Goal: Contribute content

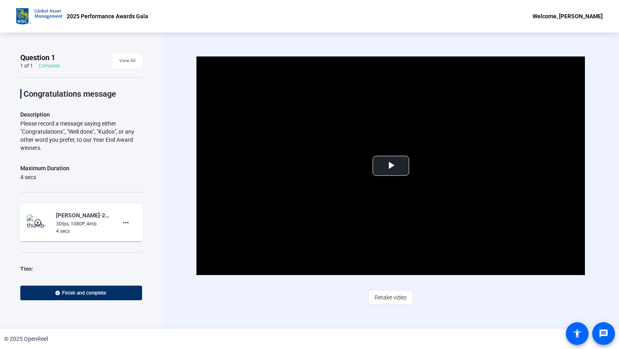
click at [248, 15] on div "2025 Performance Awards Gala Welcome, [PERSON_NAME]" at bounding box center [309, 16] width 619 height 32
click at [391, 166] on span "Video Player" at bounding box center [391, 166] width 0 height 0
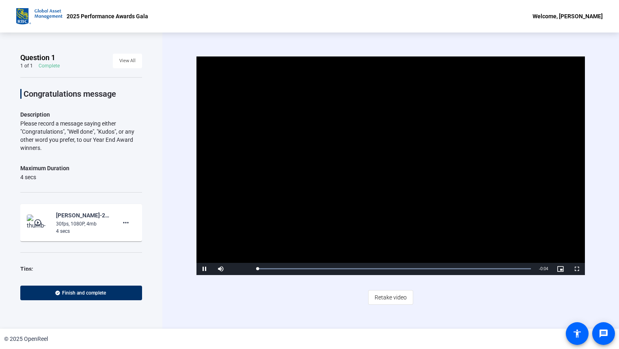
click at [339, 160] on video "Video Player" at bounding box center [391, 165] width 388 height 218
click at [207, 269] on span "Video Player" at bounding box center [205, 269] width 16 height 0
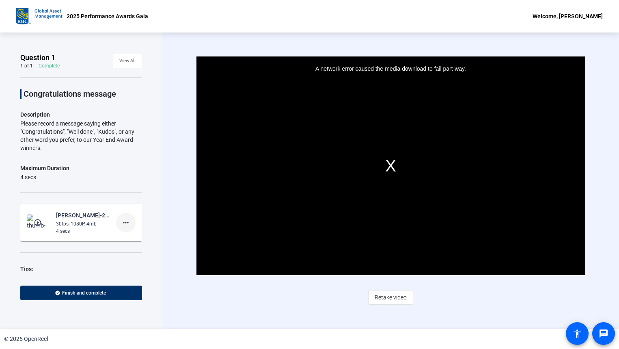
click at [122, 222] on mat-icon "more_horiz" at bounding box center [126, 223] width 10 height 10
click at [126, 240] on span "Delete clip" at bounding box center [135, 239] width 32 height 10
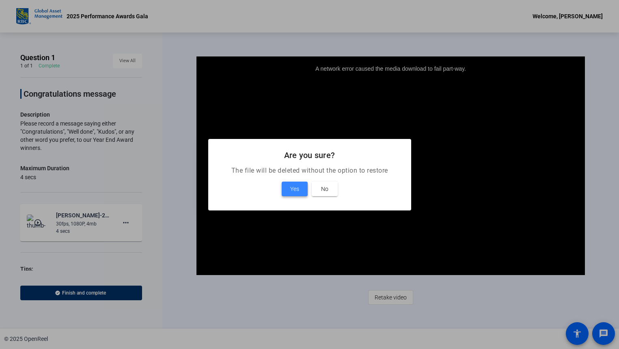
click at [295, 189] on span "Yes" at bounding box center [294, 189] width 9 height 10
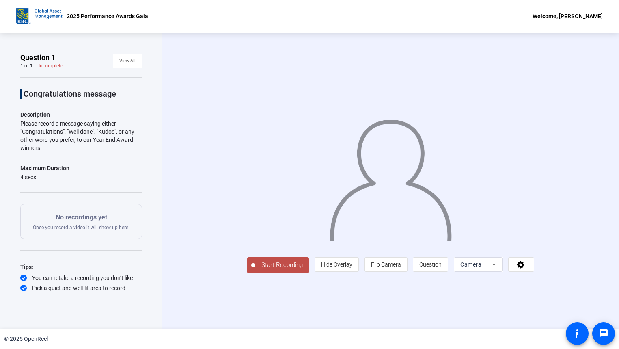
click at [255, 270] on span "Start Recording" at bounding box center [282, 264] width 54 height 9
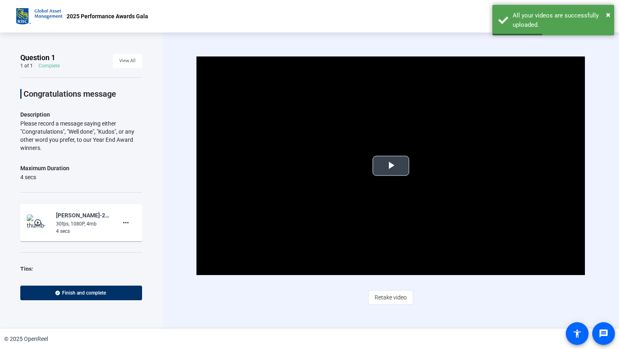
click at [391, 166] on span "Video Player" at bounding box center [391, 166] width 0 height 0
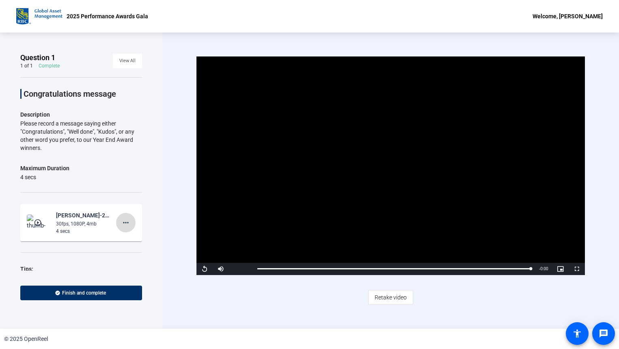
click at [121, 222] on mat-icon "more_horiz" at bounding box center [126, 223] width 10 height 10
click at [123, 222] on div at bounding box center [309, 174] width 619 height 349
click at [121, 222] on mat-icon "more_horiz" at bounding box center [126, 223] width 10 height 10
click at [132, 240] on span "Delete clip" at bounding box center [135, 239] width 32 height 10
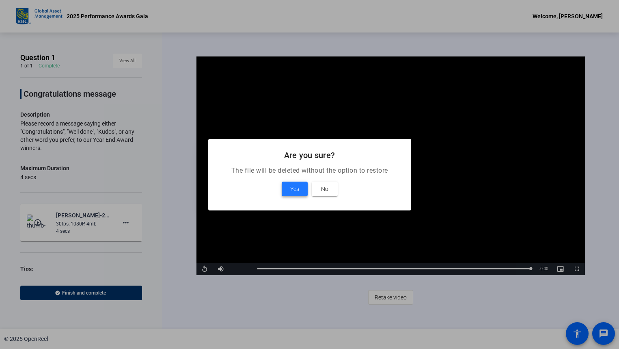
click at [298, 191] on span "Yes" at bounding box center [294, 189] width 9 height 10
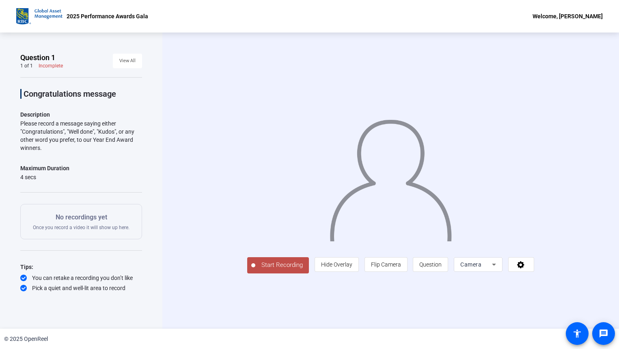
click at [255, 270] on span "Start Recording" at bounding box center [282, 264] width 54 height 9
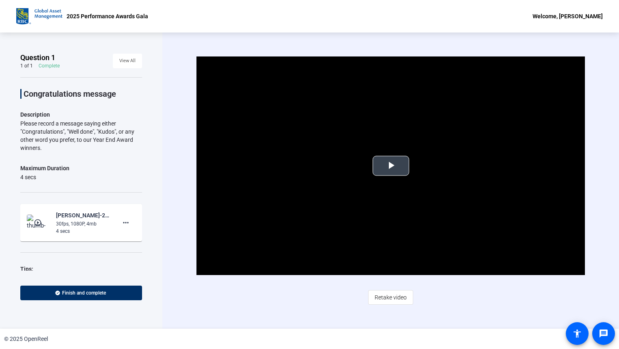
click at [391, 166] on span "Video Player" at bounding box center [391, 166] width 0 height 0
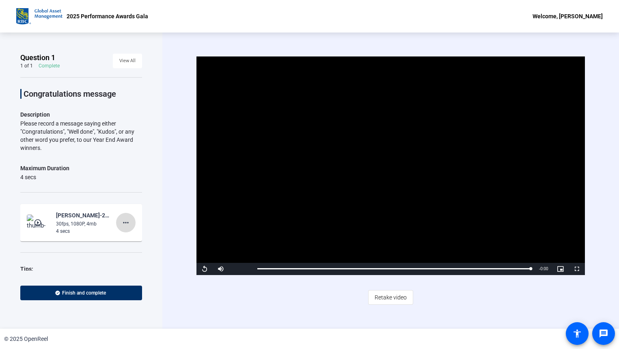
click at [121, 223] on mat-icon "more_horiz" at bounding box center [126, 223] width 10 height 10
click at [125, 238] on span "Delete clip" at bounding box center [135, 239] width 32 height 10
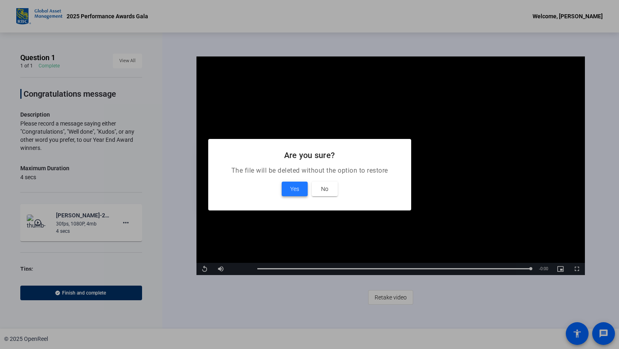
click at [297, 188] on span "Yes" at bounding box center [294, 189] width 9 height 10
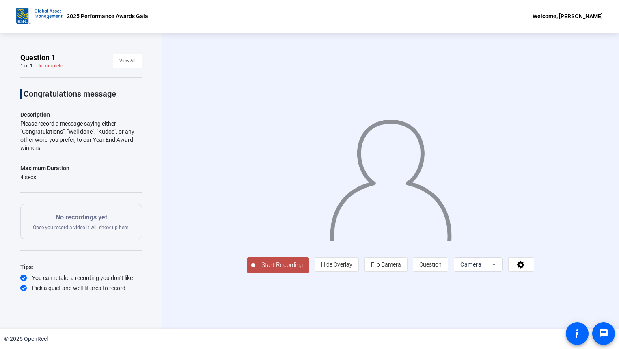
click at [255, 270] on span "Start Recording" at bounding box center [282, 264] width 54 height 9
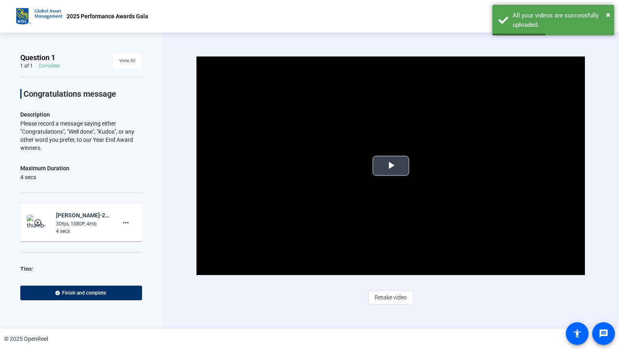
click at [391, 166] on span "Video Player" at bounding box center [391, 166] width 0 height 0
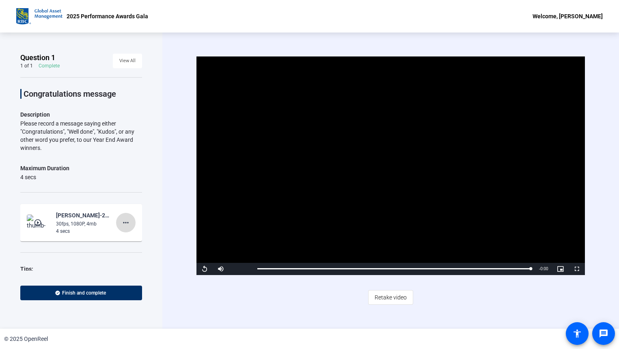
click at [121, 223] on mat-icon "more_horiz" at bounding box center [126, 223] width 10 height 10
click at [127, 239] on span "Delete clip" at bounding box center [135, 239] width 32 height 10
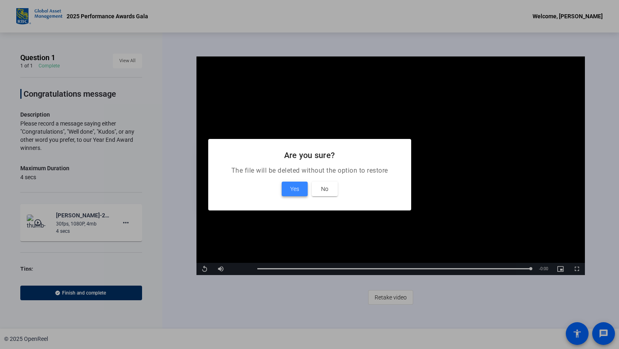
click at [298, 188] on span "Yes" at bounding box center [294, 189] width 9 height 10
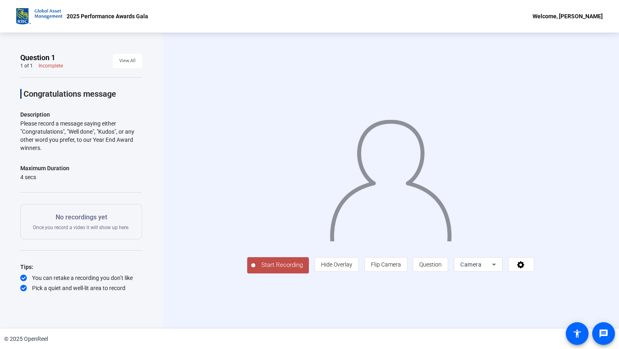
click at [255, 270] on span "Start Recording" at bounding box center [282, 264] width 54 height 9
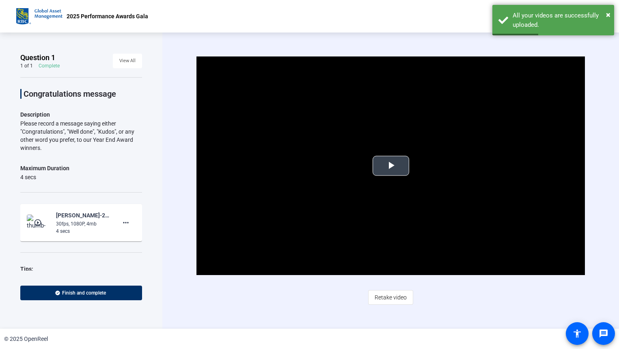
click at [391, 166] on span "Video Player" at bounding box center [391, 166] width 0 height 0
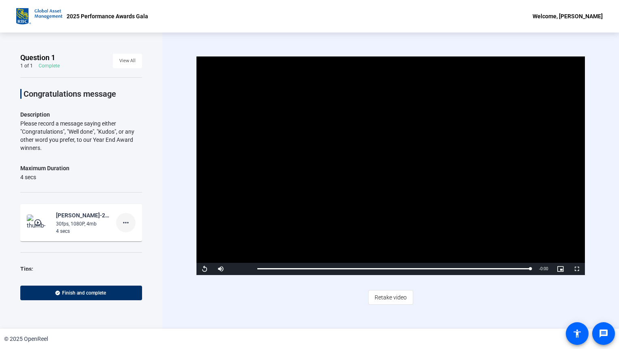
click at [121, 219] on mat-icon "more_horiz" at bounding box center [126, 223] width 10 height 10
click at [133, 240] on span "Delete clip" at bounding box center [135, 239] width 32 height 10
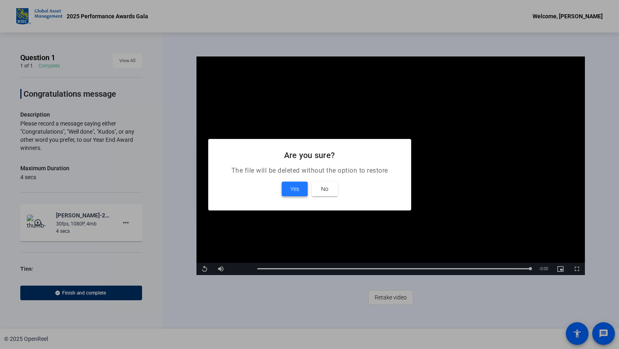
click at [300, 194] on span at bounding box center [295, 188] width 26 height 19
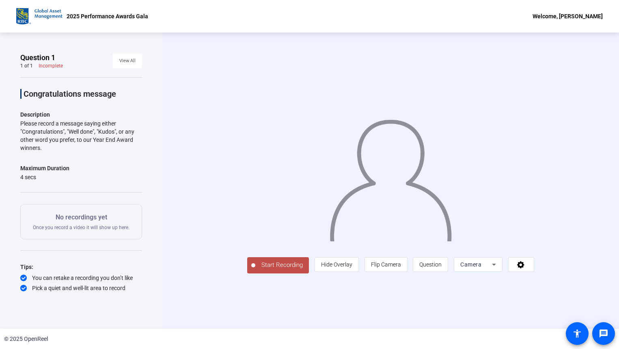
click at [255, 270] on span "Start Recording" at bounding box center [282, 264] width 54 height 9
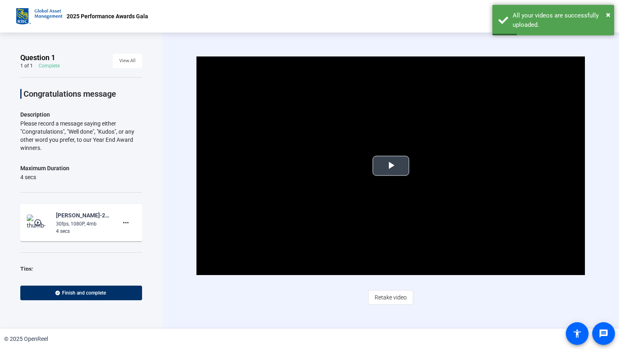
click at [391, 166] on span "Video Player" at bounding box center [391, 166] width 0 height 0
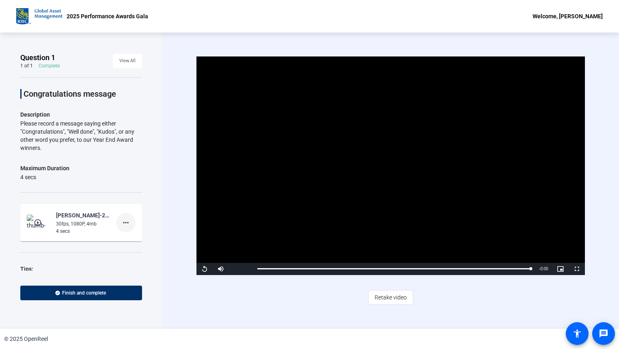
click at [121, 223] on mat-icon "more_horiz" at bounding box center [126, 223] width 10 height 10
click at [138, 241] on span "Delete clip" at bounding box center [135, 239] width 32 height 10
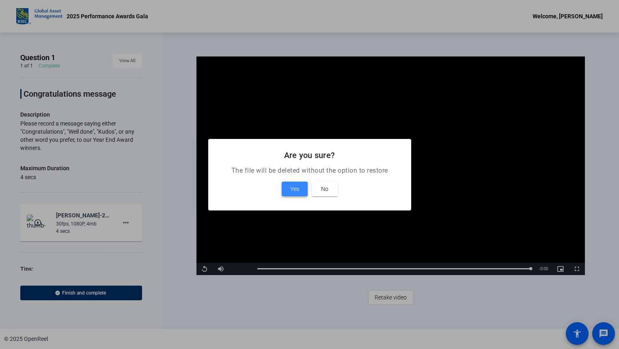
click at [291, 183] on span at bounding box center [295, 188] width 26 height 19
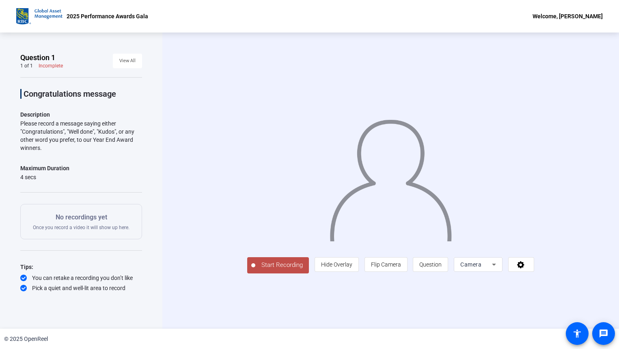
click at [255, 270] on span "Start Recording" at bounding box center [282, 264] width 54 height 9
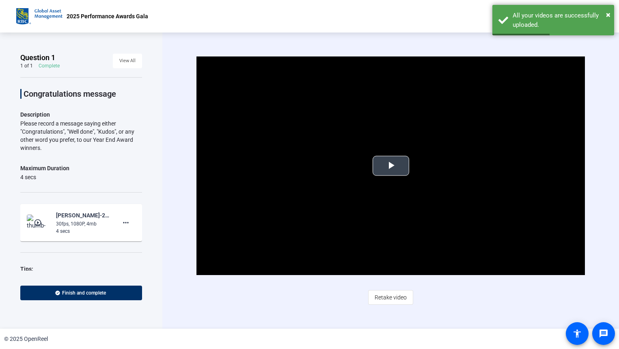
click at [391, 166] on span "Video Player" at bounding box center [391, 166] width 0 height 0
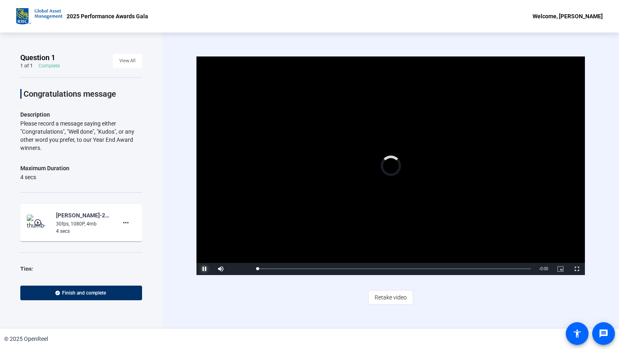
click at [205, 269] on span "Video Player" at bounding box center [205, 269] width 16 height 0
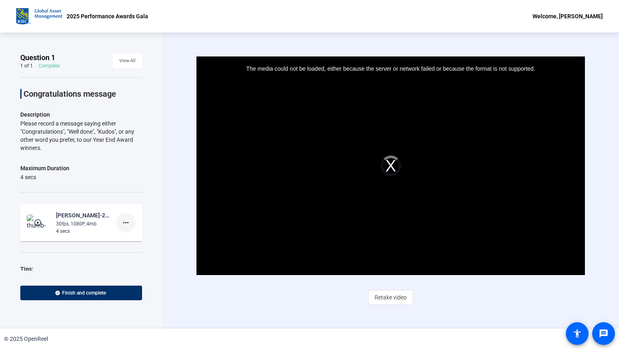
click at [122, 222] on mat-icon "more_horiz" at bounding box center [126, 223] width 10 height 10
click at [126, 238] on span "Delete clip" at bounding box center [135, 239] width 32 height 10
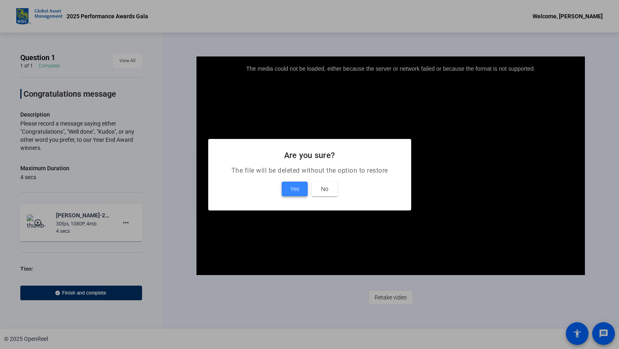
click at [291, 191] on span "Yes" at bounding box center [294, 189] width 9 height 10
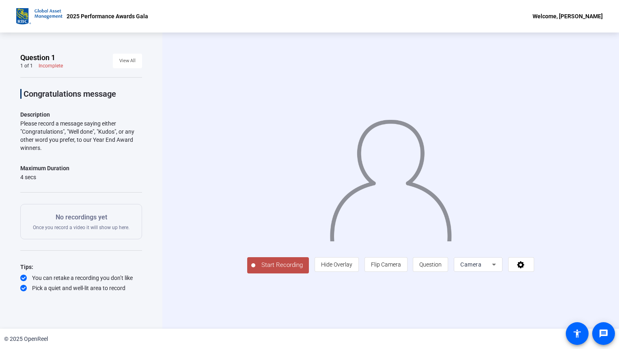
click at [255, 270] on span "Start Recording" at bounding box center [282, 264] width 54 height 9
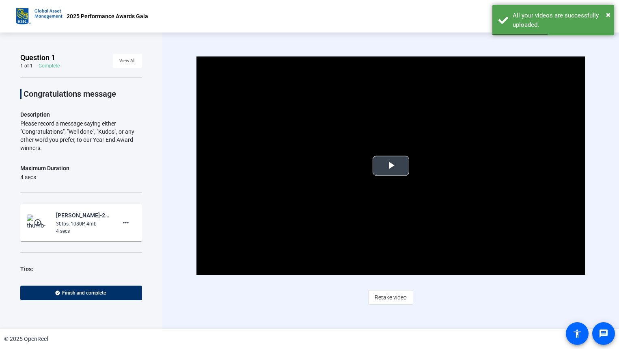
click at [391, 166] on span "Video Player" at bounding box center [391, 166] width 0 height 0
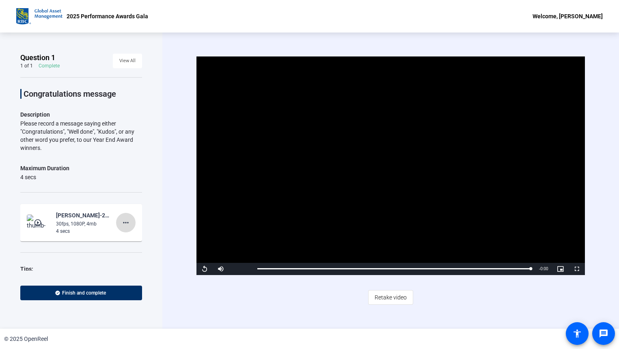
click at [122, 222] on mat-icon "more_horiz" at bounding box center [126, 223] width 10 height 10
click at [126, 241] on span "Delete clip" at bounding box center [135, 239] width 32 height 10
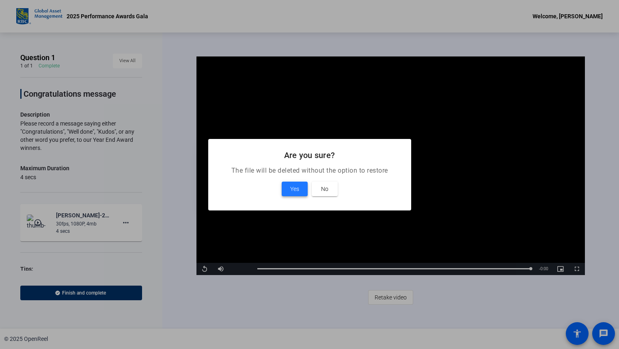
click at [287, 185] on span at bounding box center [295, 188] width 26 height 19
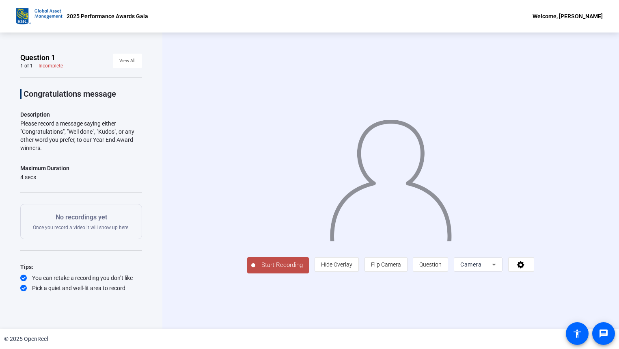
click at [255, 270] on span "Start Recording" at bounding box center [282, 264] width 54 height 9
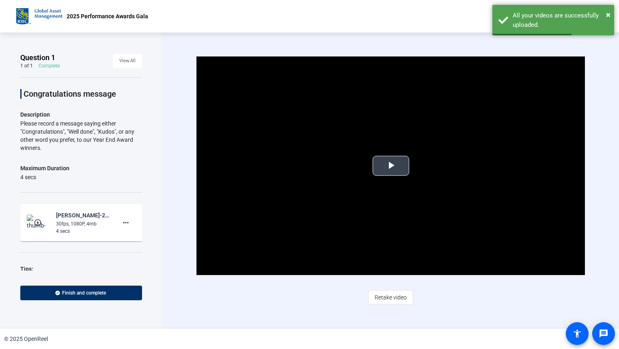
click at [391, 166] on span "Video Player" at bounding box center [391, 166] width 0 height 0
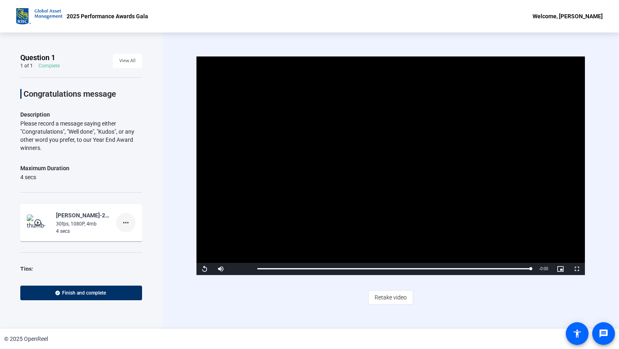
click at [126, 222] on mat-icon "more_horiz" at bounding box center [126, 223] width 10 height 10
click at [131, 238] on span "Delete clip" at bounding box center [135, 239] width 32 height 10
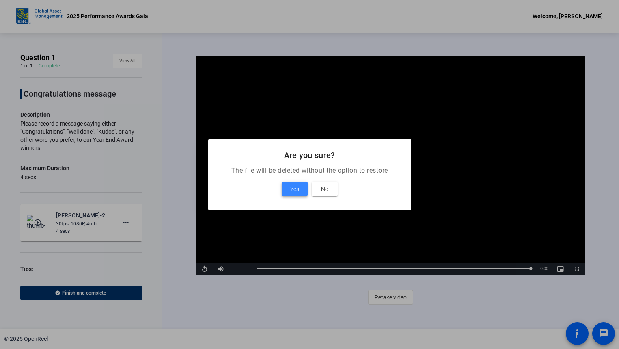
click at [299, 186] on span at bounding box center [295, 188] width 26 height 19
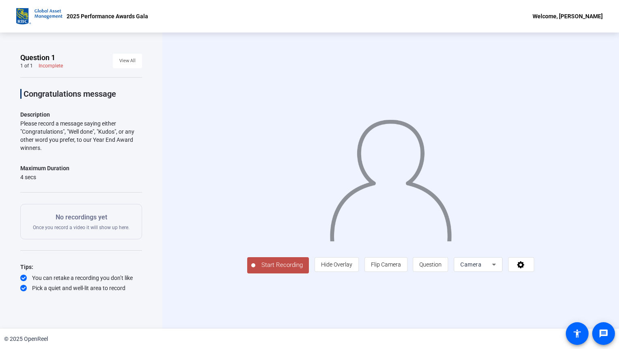
click at [255, 270] on span "Start Recording" at bounding box center [282, 264] width 54 height 9
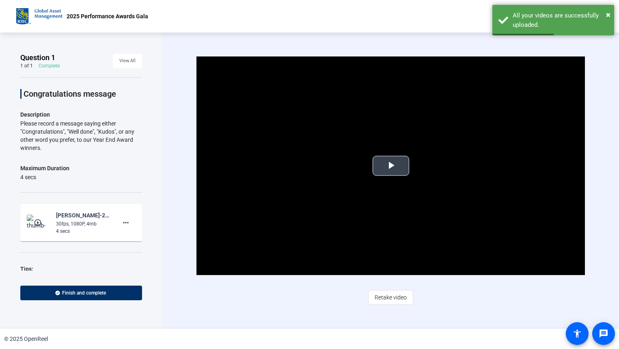
click at [391, 166] on span "Video Player" at bounding box center [391, 166] width 0 height 0
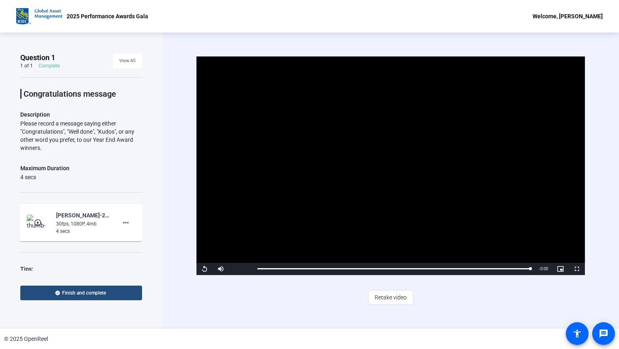
click at [97, 292] on span "Finish and complete" at bounding box center [84, 292] width 44 height 6
